Goal: Task Accomplishment & Management: Use online tool/utility

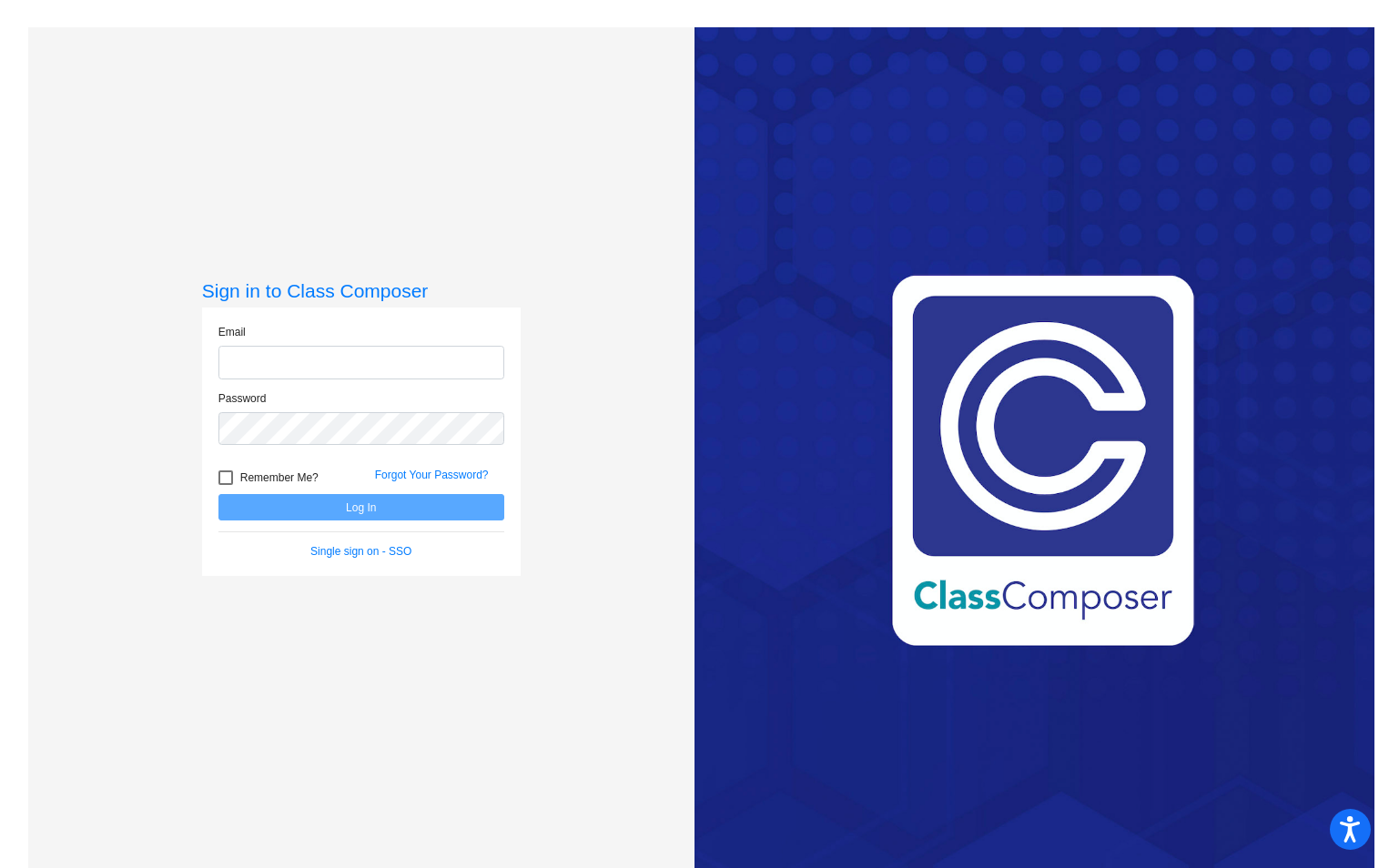
click at [298, 362] on input "email" at bounding box center [361, 362] width 286 height 34
type input "[PERSON_NAME][EMAIL_ADDRESS][PERSON_NAME][DOMAIN_NAME]"
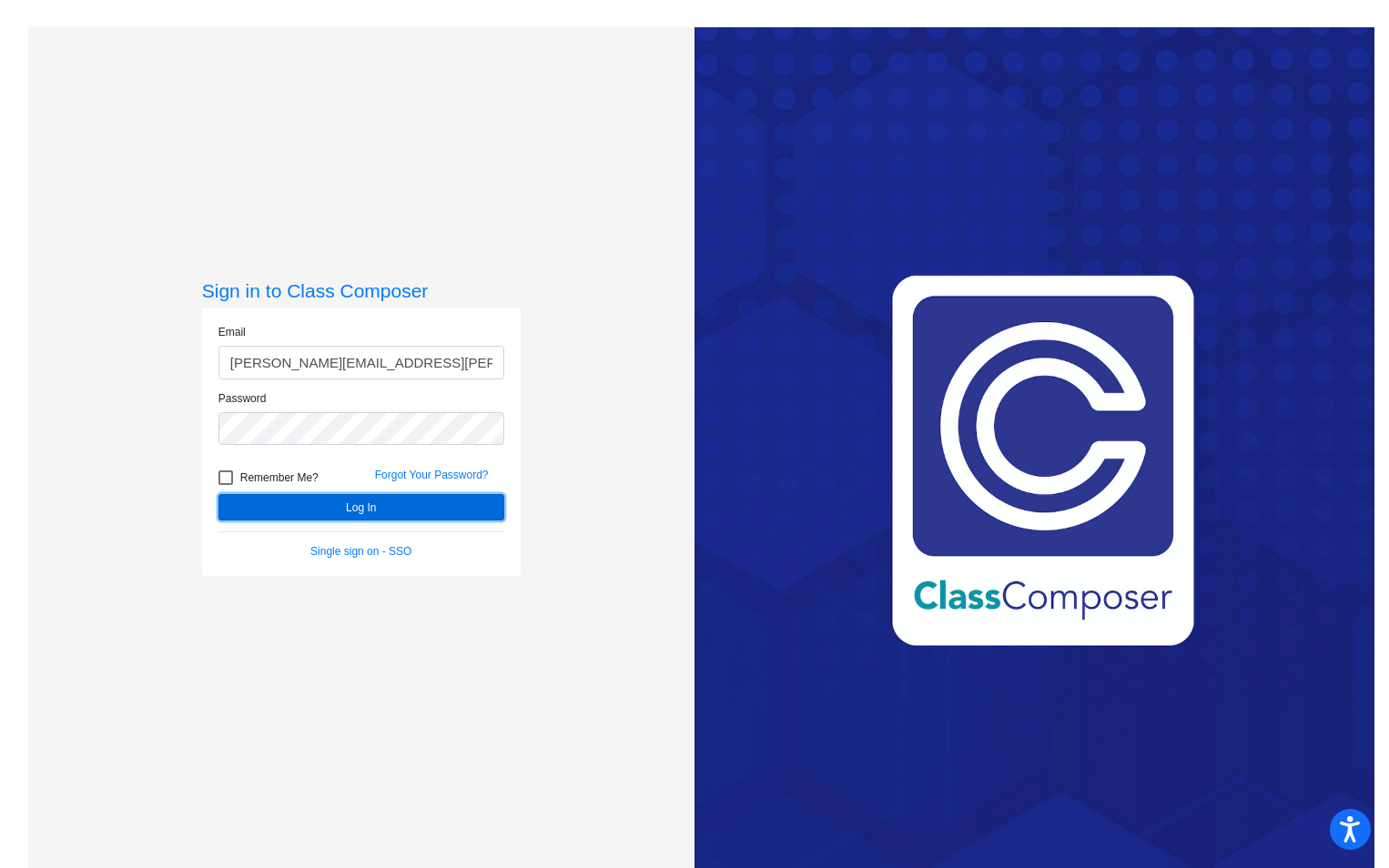
click at [393, 507] on button "Log In" at bounding box center [361, 506] width 286 height 26
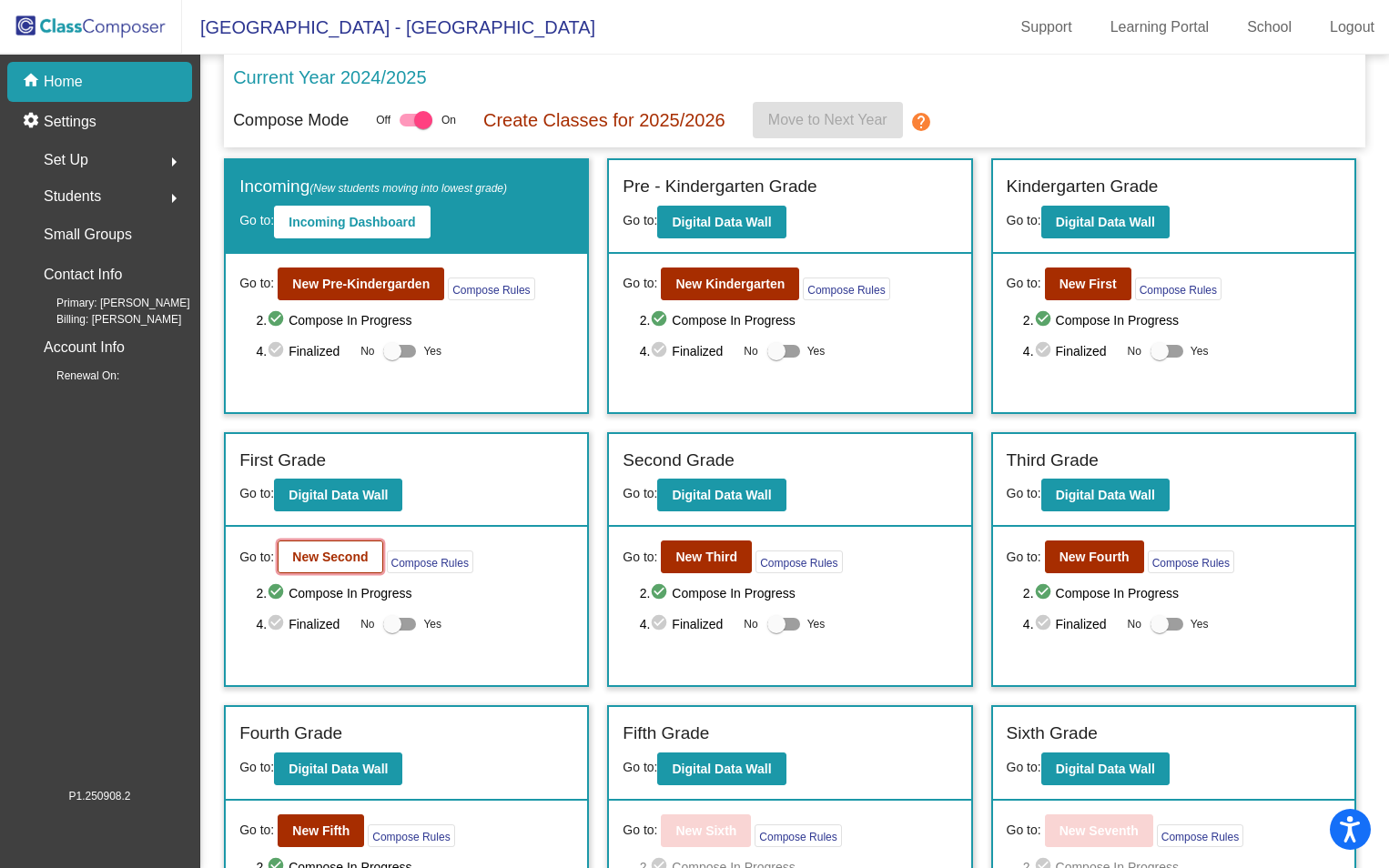
click at [333, 556] on b "New Second" at bounding box center [330, 556] width 75 height 14
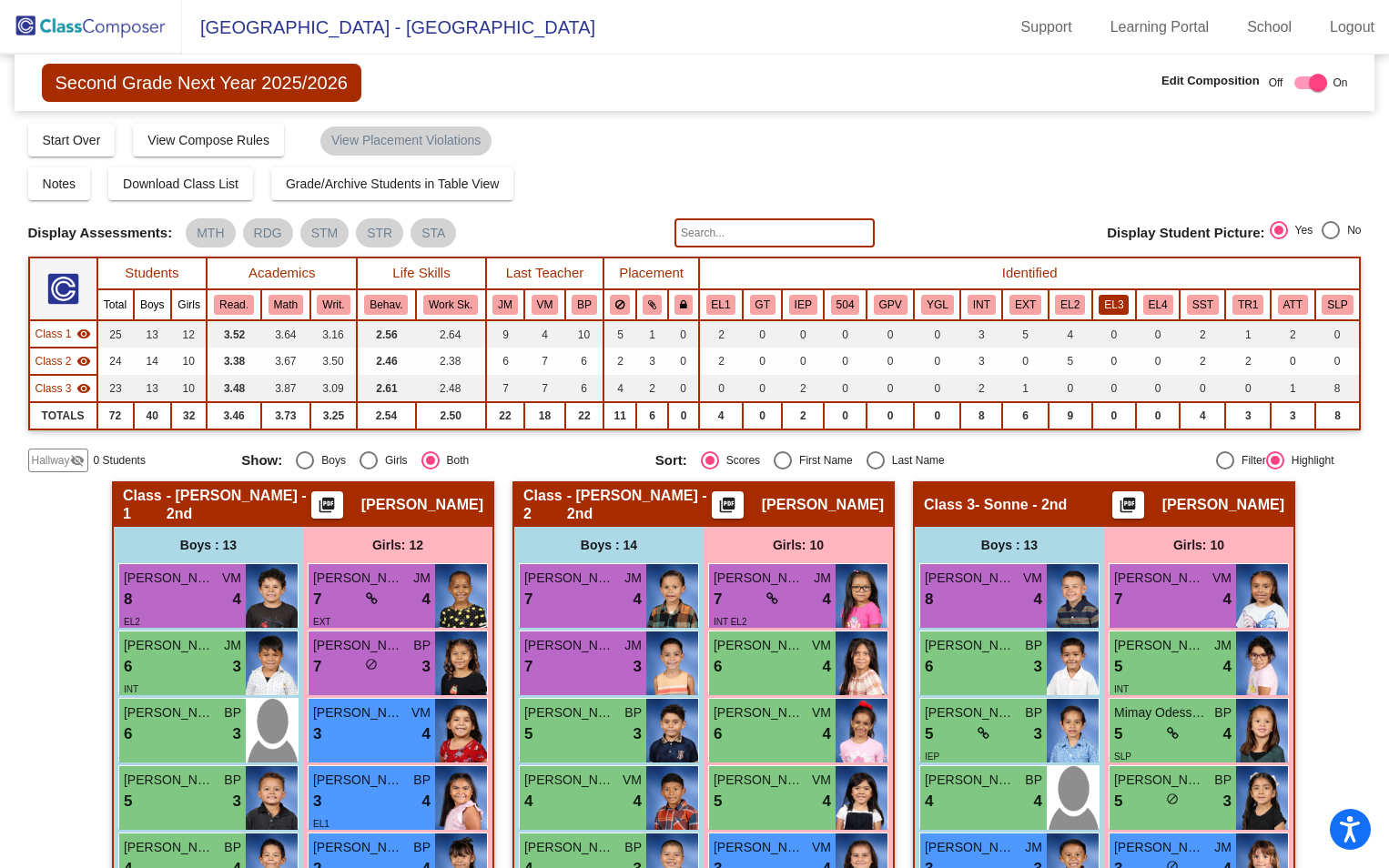
click at [1111, 302] on button "EL3" at bounding box center [1113, 305] width 30 height 20
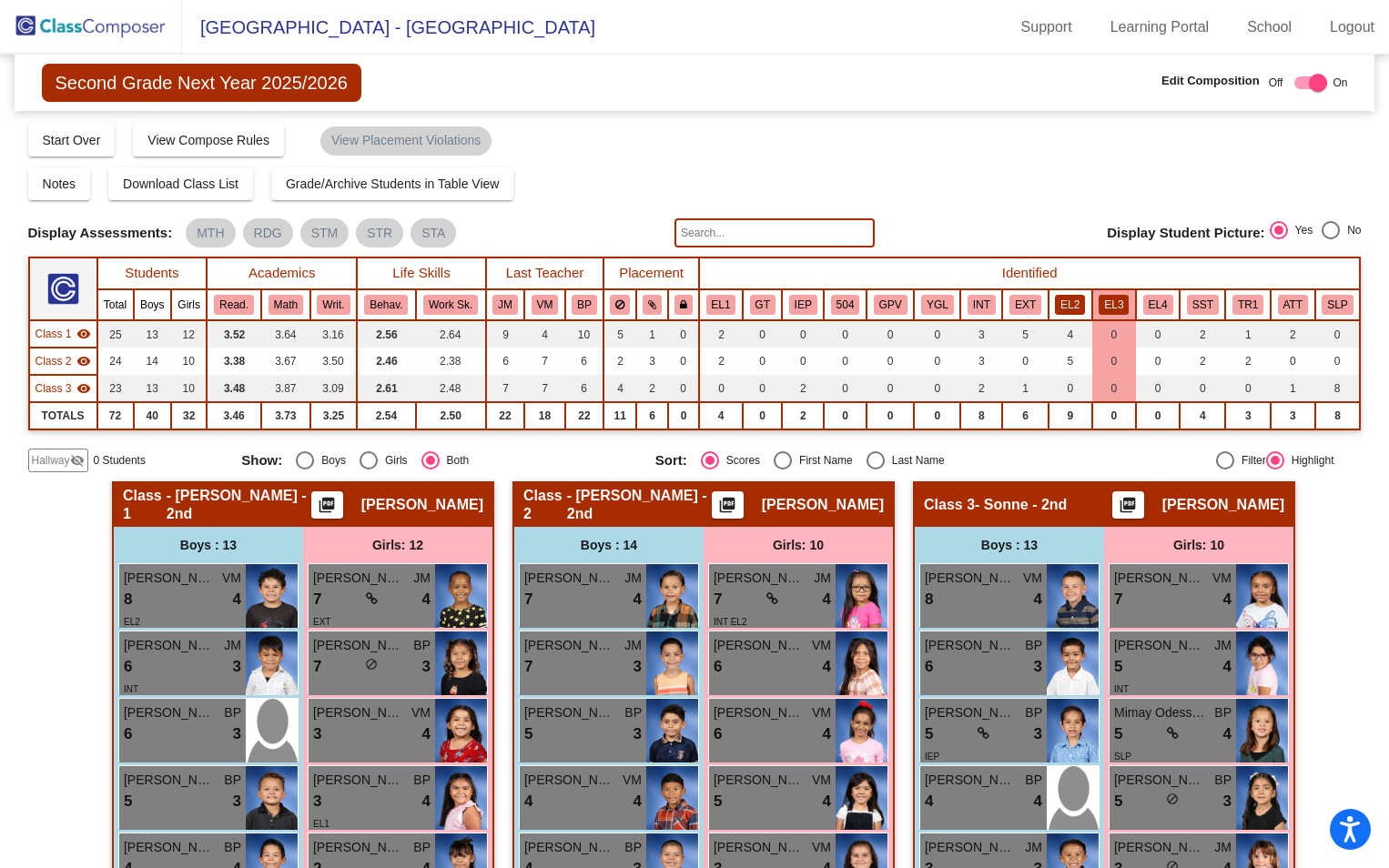
click at [1063, 302] on button "EL2" at bounding box center [1069, 305] width 30 height 20
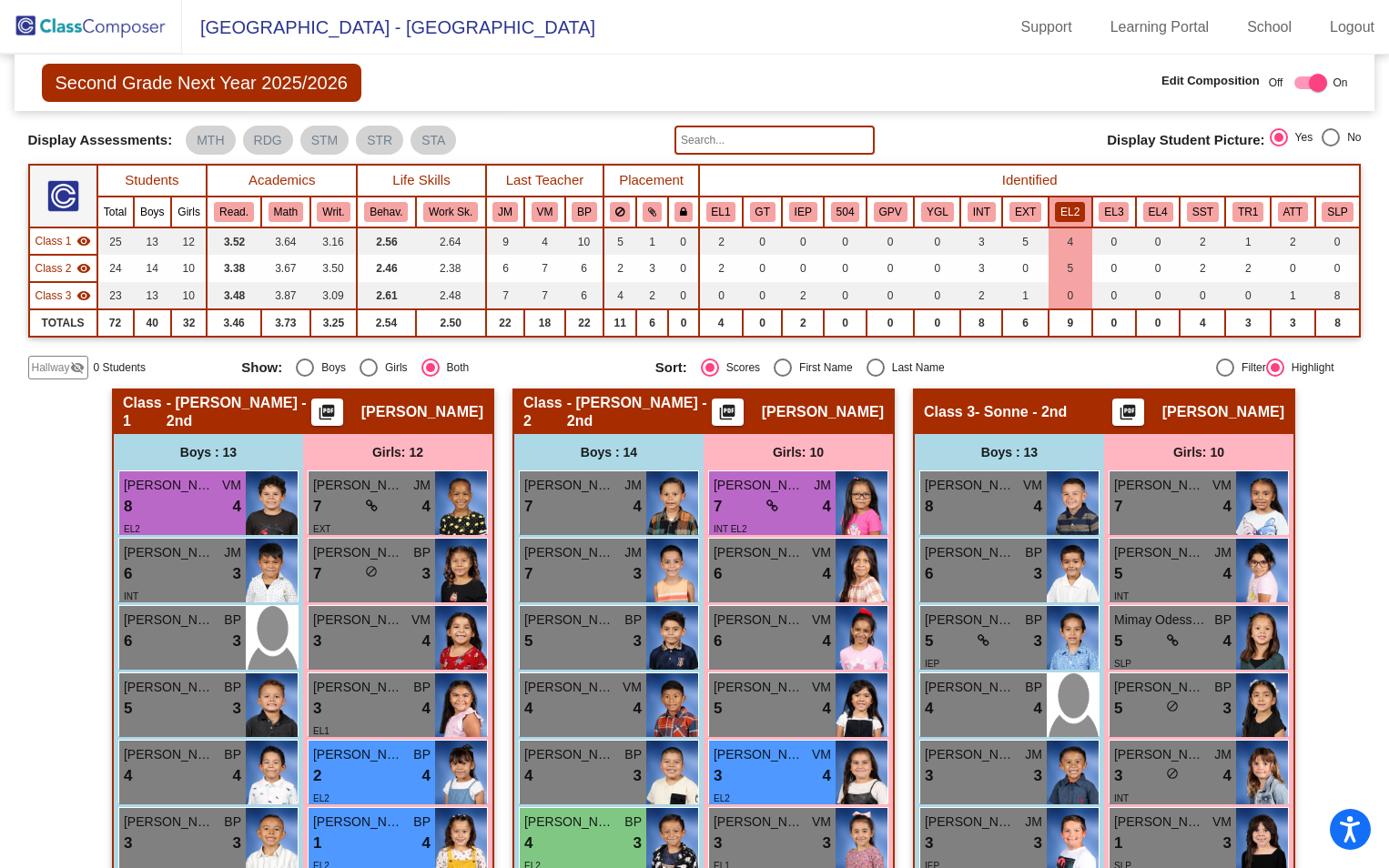
scroll to position [91, 0]
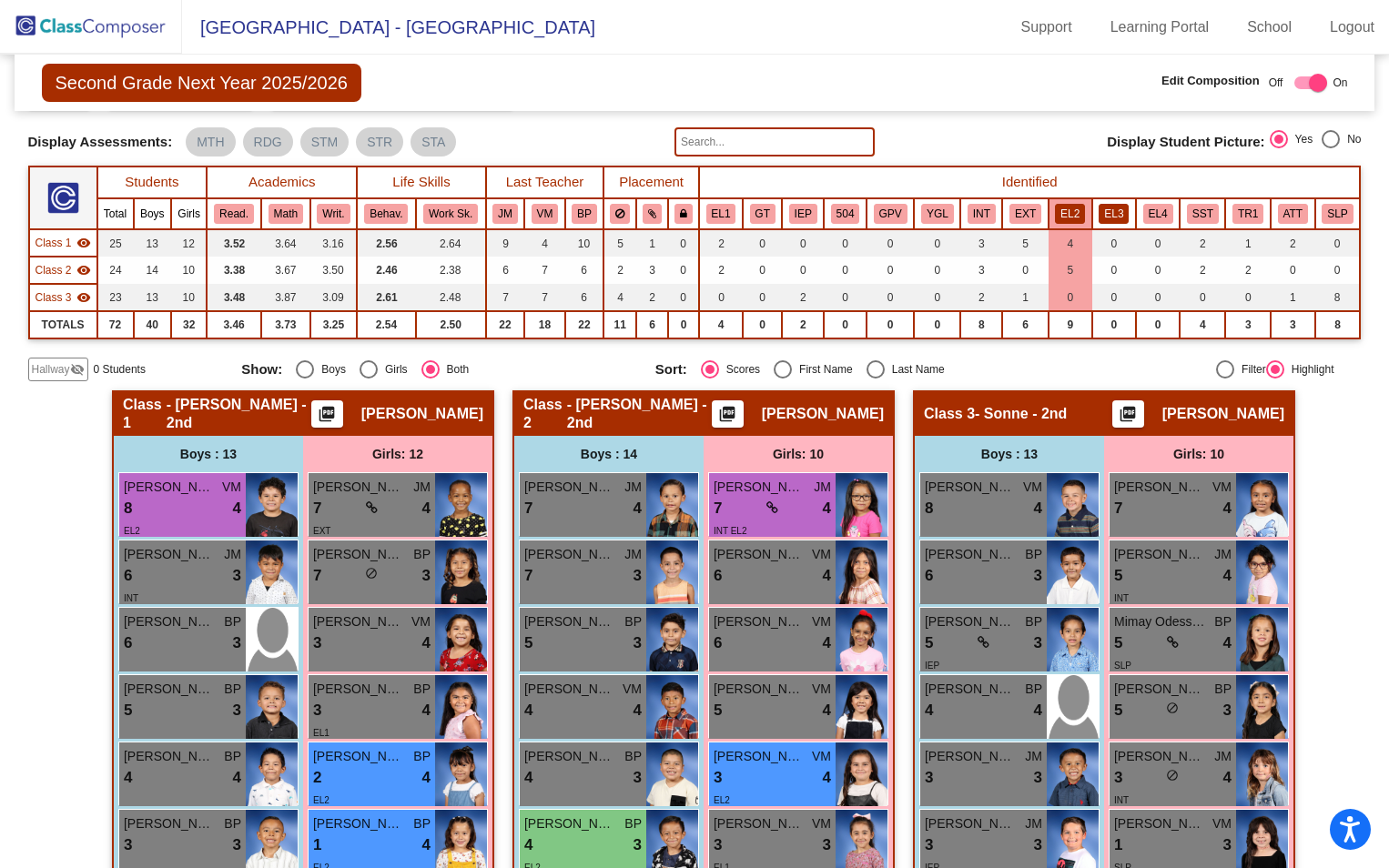
click at [1103, 218] on button "EL3" at bounding box center [1113, 213] width 30 height 20
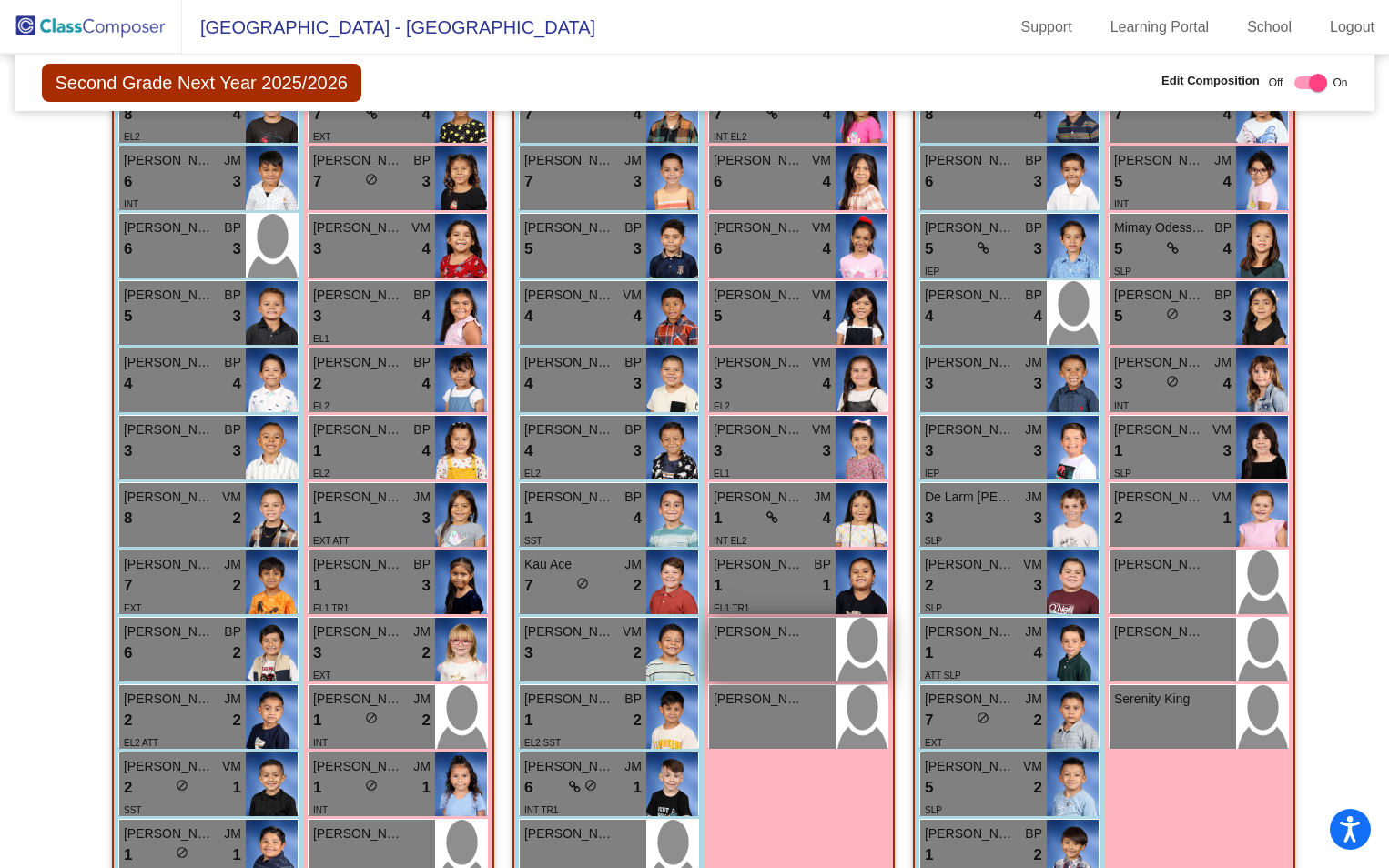
scroll to position [576, 0]
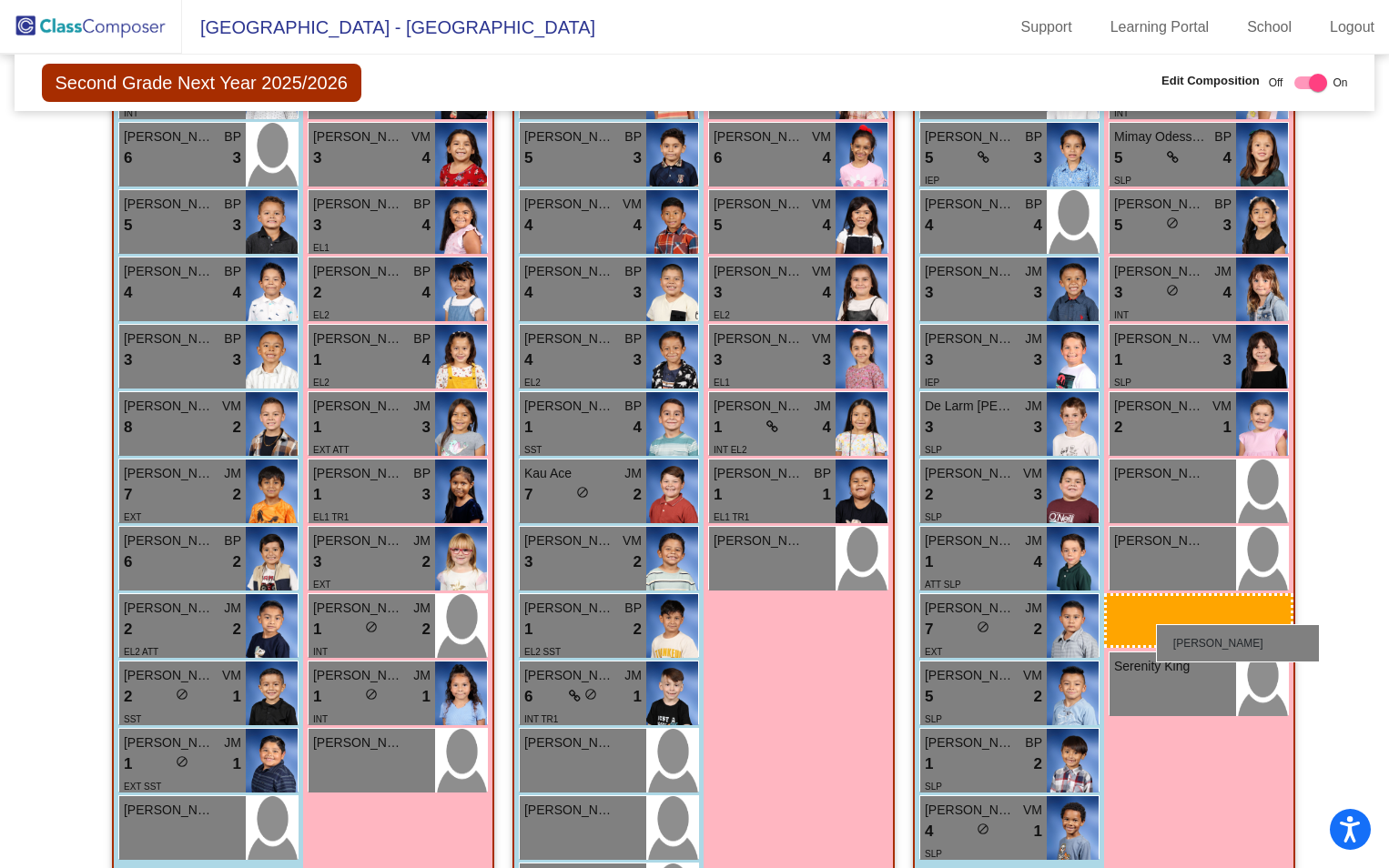
drag, startPoint x: 747, startPoint y: 555, endPoint x: 1155, endPoint y: 624, distance: 413.8
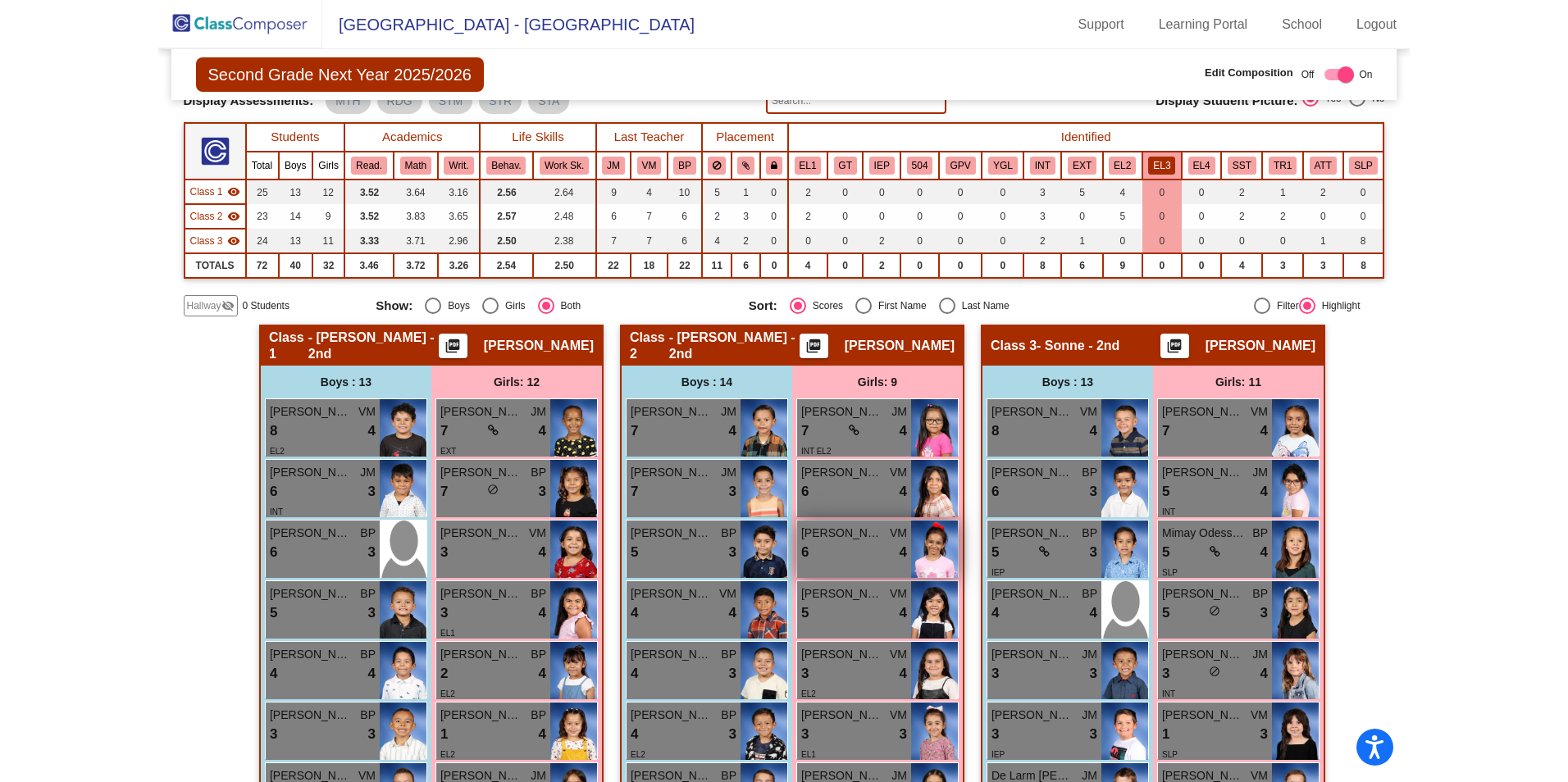
scroll to position [0, 0]
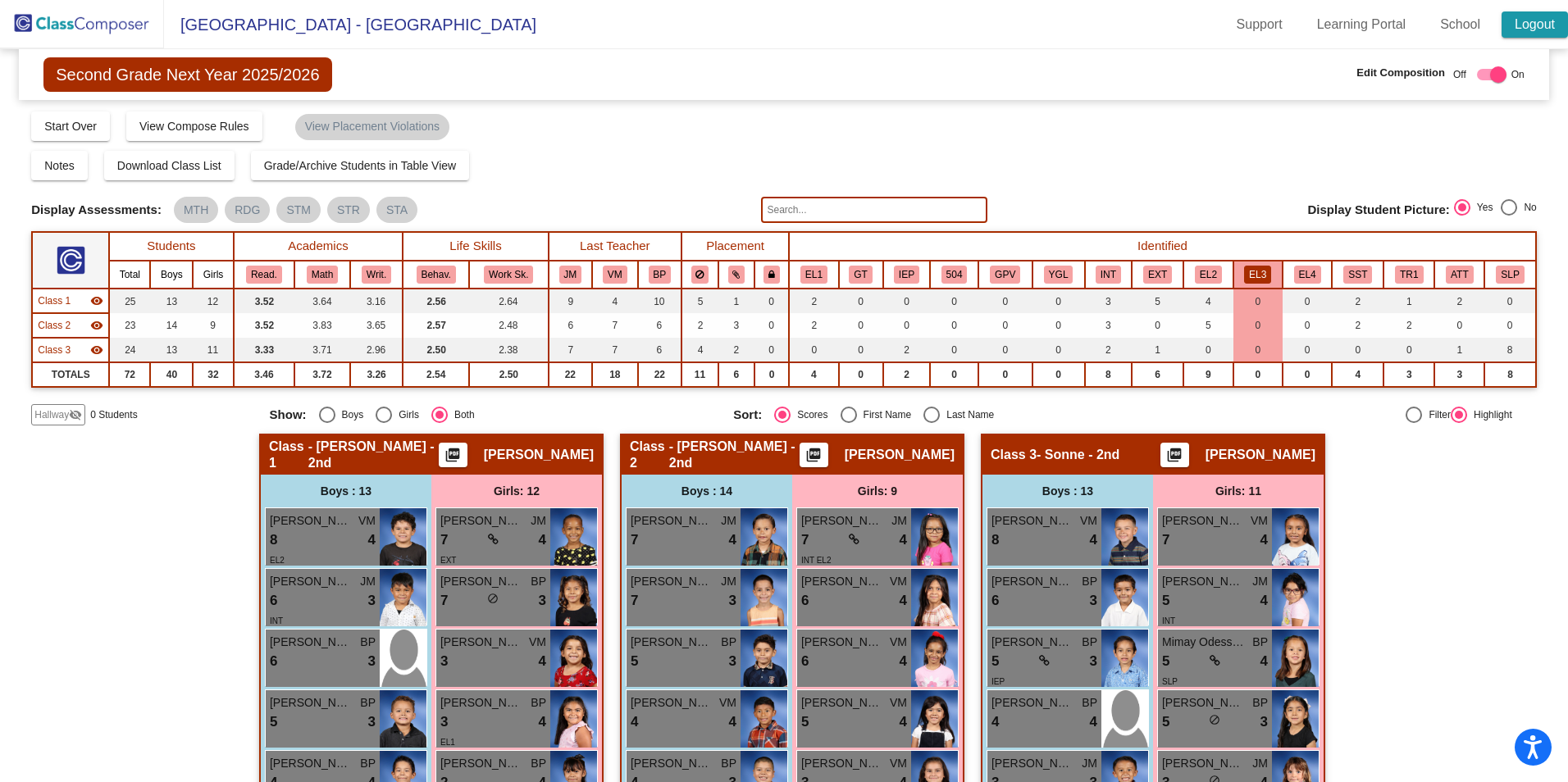
click at [1251, 28] on link "Logout" at bounding box center [1534, 24] width 66 height 26
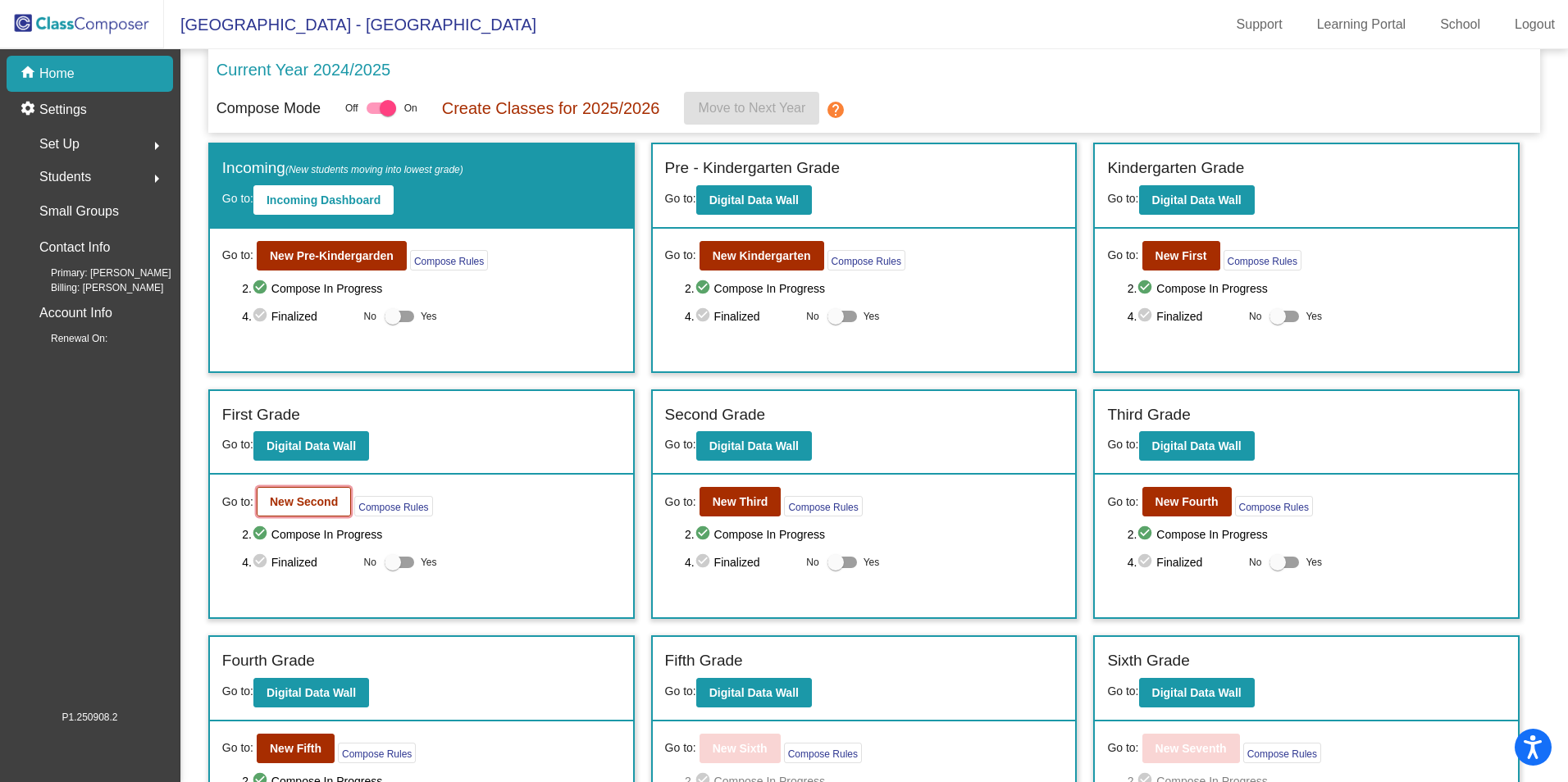
click at [324, 500] on b "New Second" at bounding box center [303, 501] width 68 height 13
